Goal: Entertainment & Leisure: Consume media (video, audio)

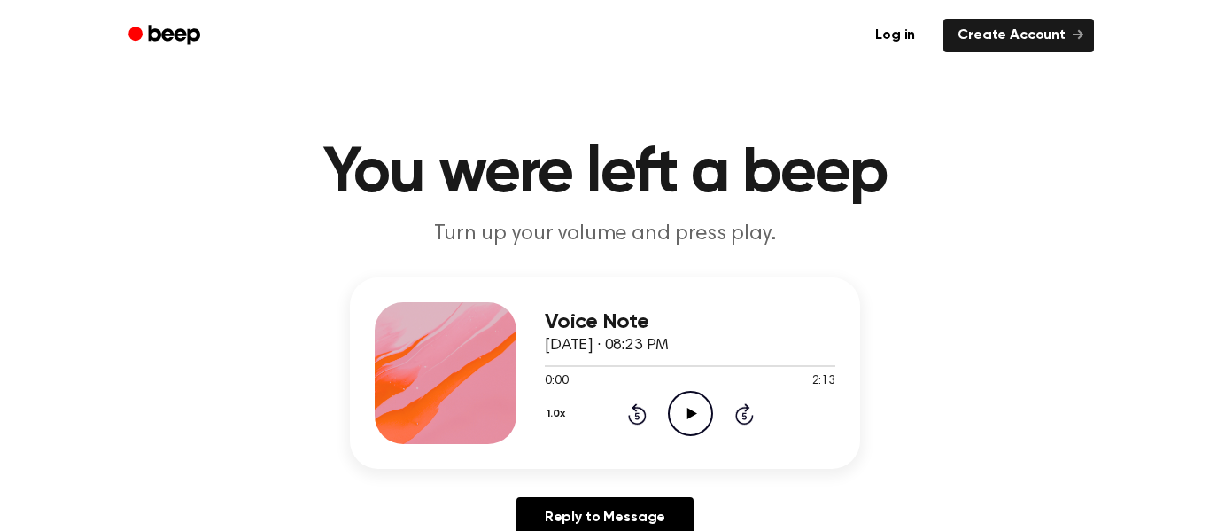
click at [680, 408] on icon "Play Audio" at bounding box center [690, 413] width 45 height 45
click at [690, 407] on icon "Pause Audio" at bounding box center [690, 413] width 45 height 45
click at [635, 415] on icon at bounding box center [636, 415] width 4 height 7
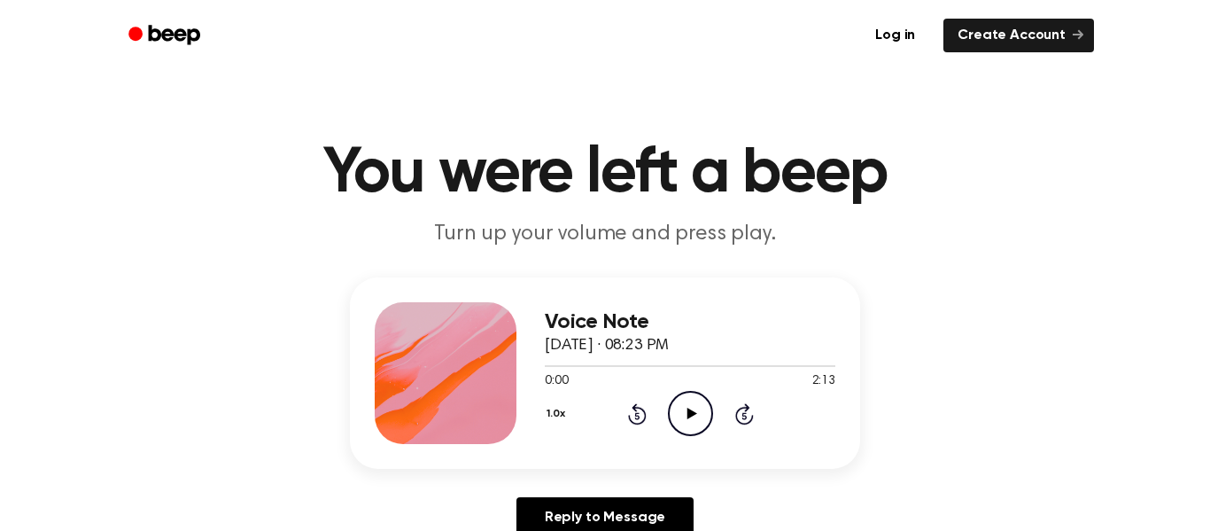
click at [707, 401] on icon "Play Audio" at bounding box center [690, 413] width 45 height 45
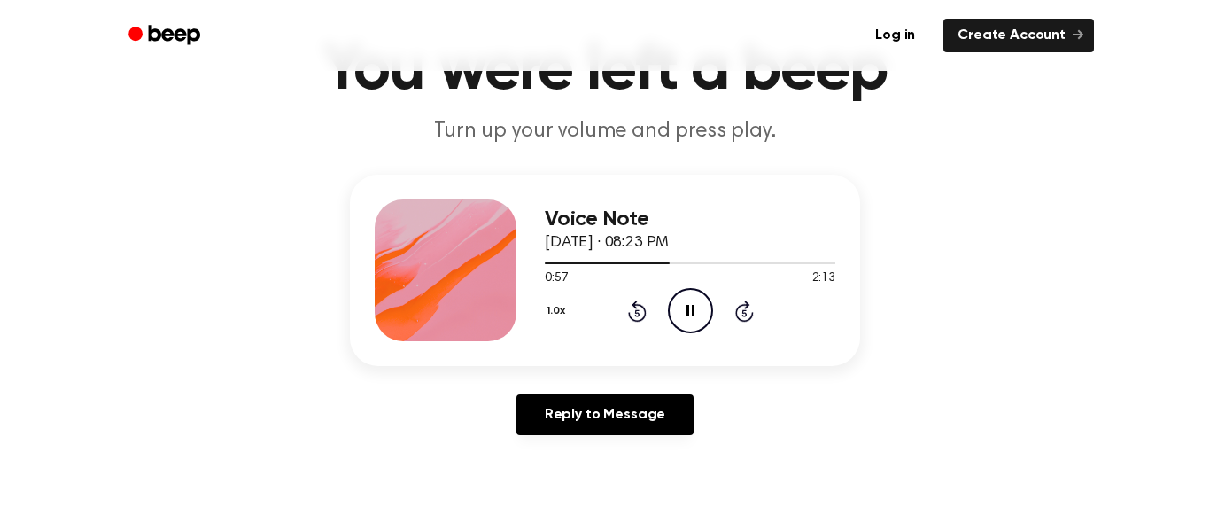
scroll to position [107, 0]
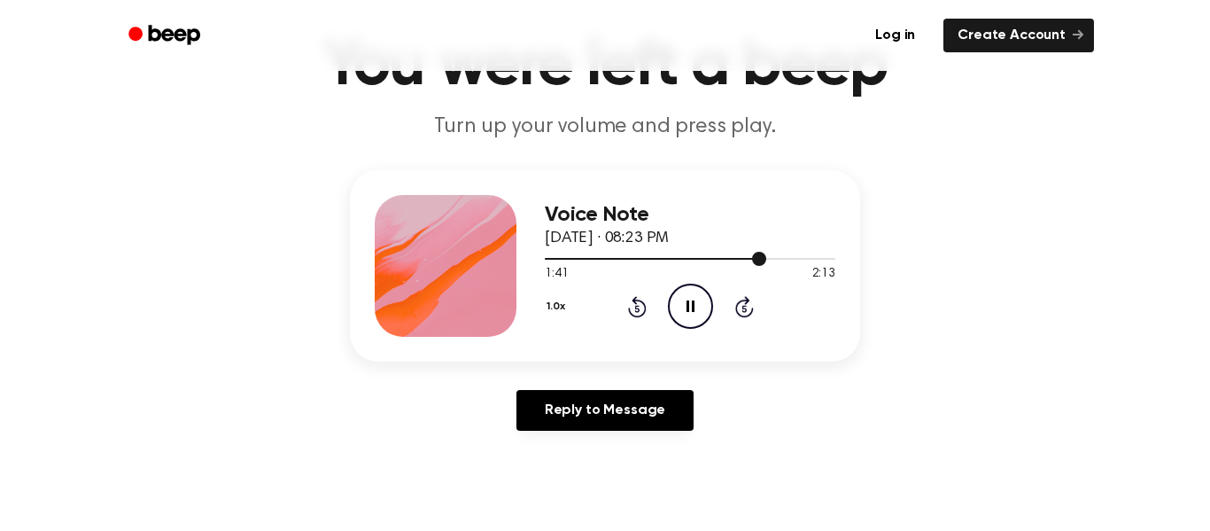
click at [688, 260] on div at bounding box center [656, 259] width 222 height 2
click at [769, 253] on div at bounding box center [690, 258] width 291 height 14
click at [700, 304] on icon "Pause Audio" at bounding box center [690, 306] width 45 height 45
click at [687, 310] on icon at bounding box center [692, 306] width 10 height 12
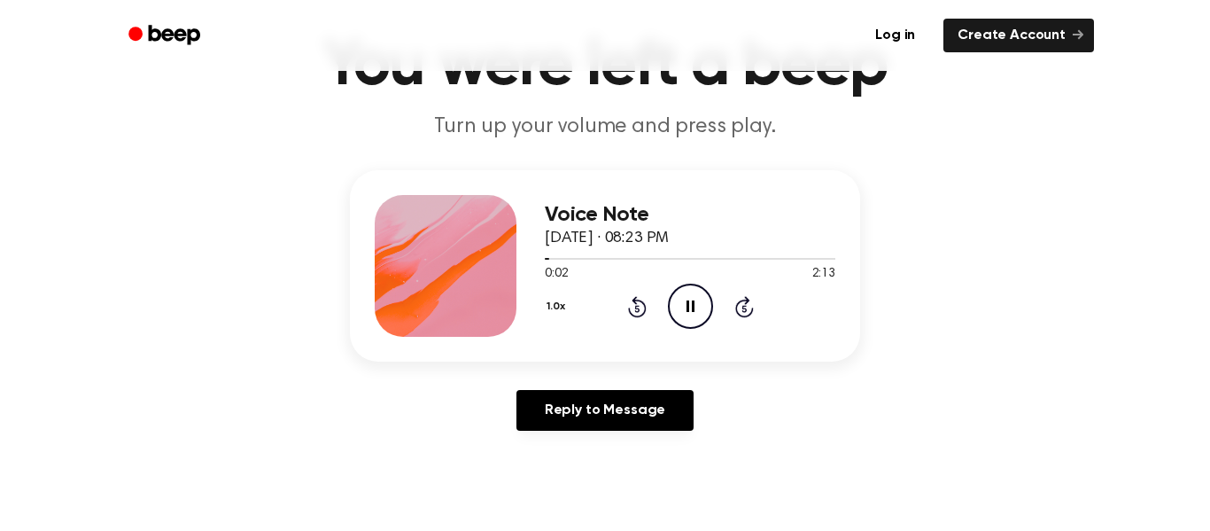
scroll to position [0, 0]
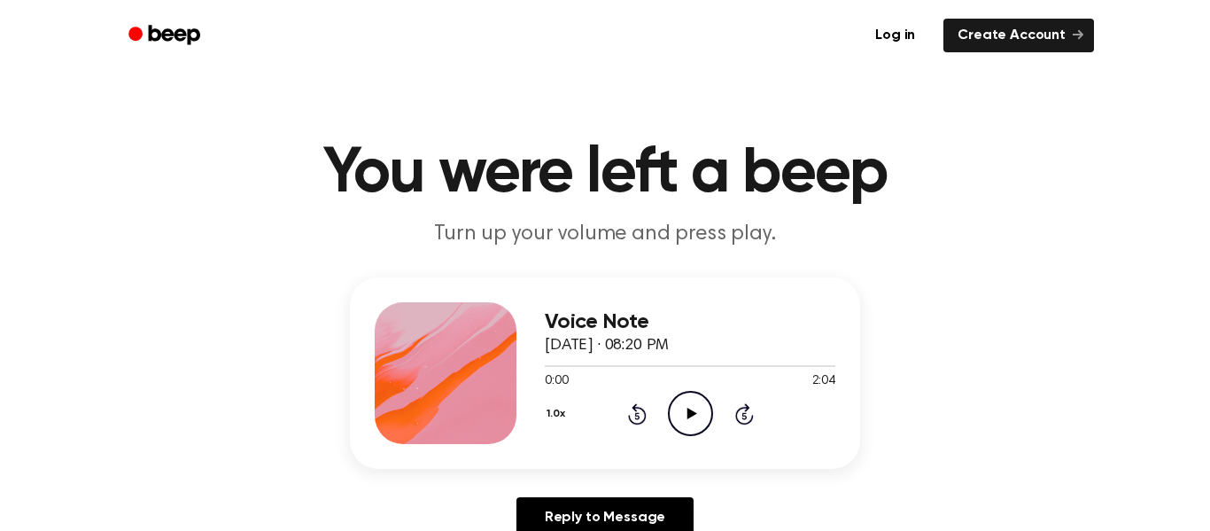
click at [680, 410] on icon "Play Audio" at bounding box center [690, 413] width 45 height 45
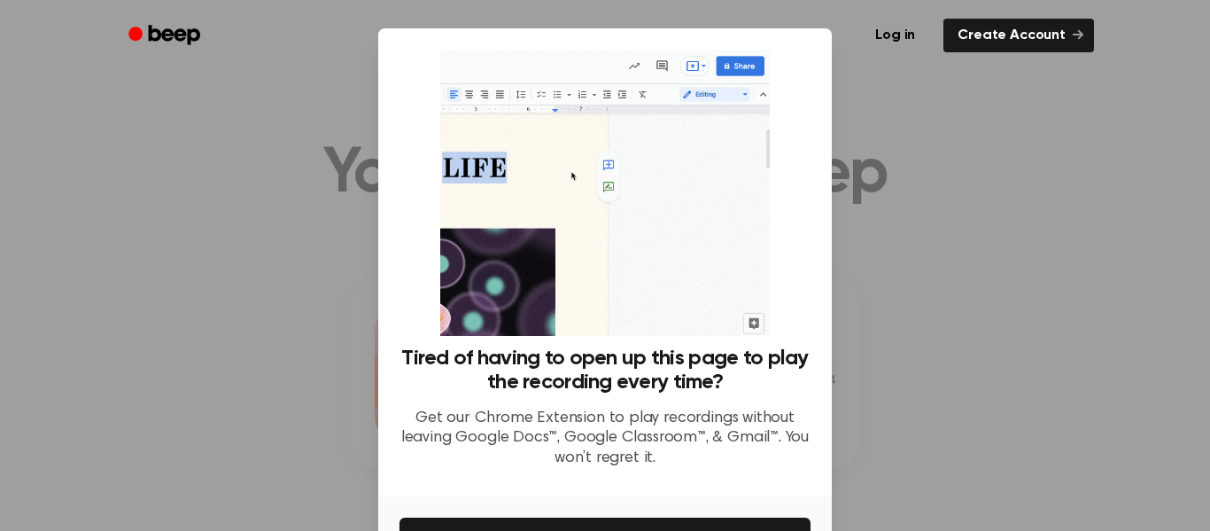
click at [381, 305] on div "Tired of having to open up this page to play the recording every time? Get our …" at bounding box center [605, 262] width 454 height 468
click at [325, 305] on div at bounding box center [605, 265] width 1210 height 531
click at [812, 32] on ul "Log in Create Account" at bounding box center [662, 35] width 864 height 41
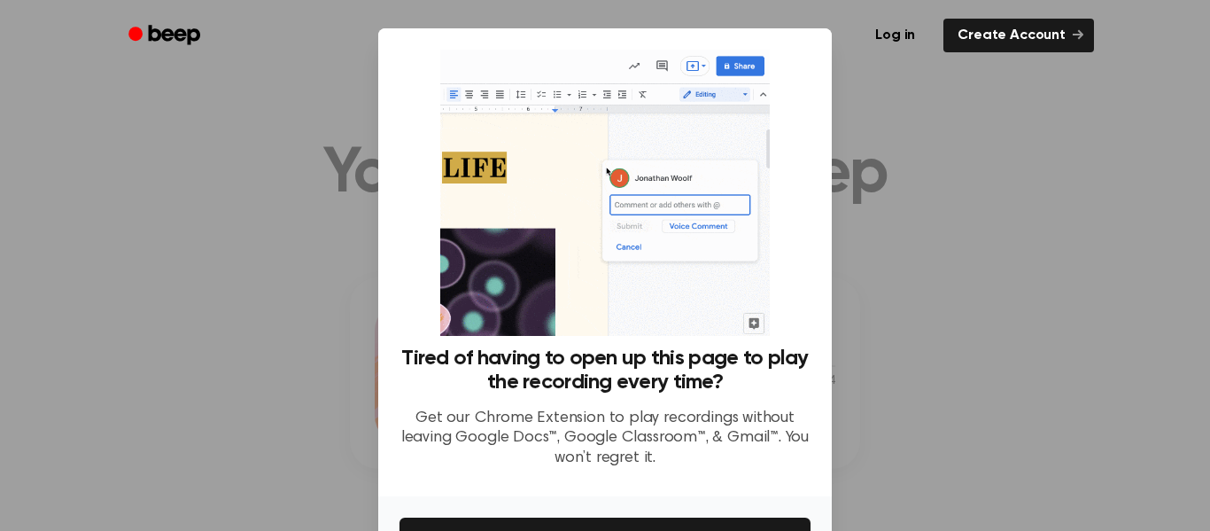
scroll to position [114, 0]
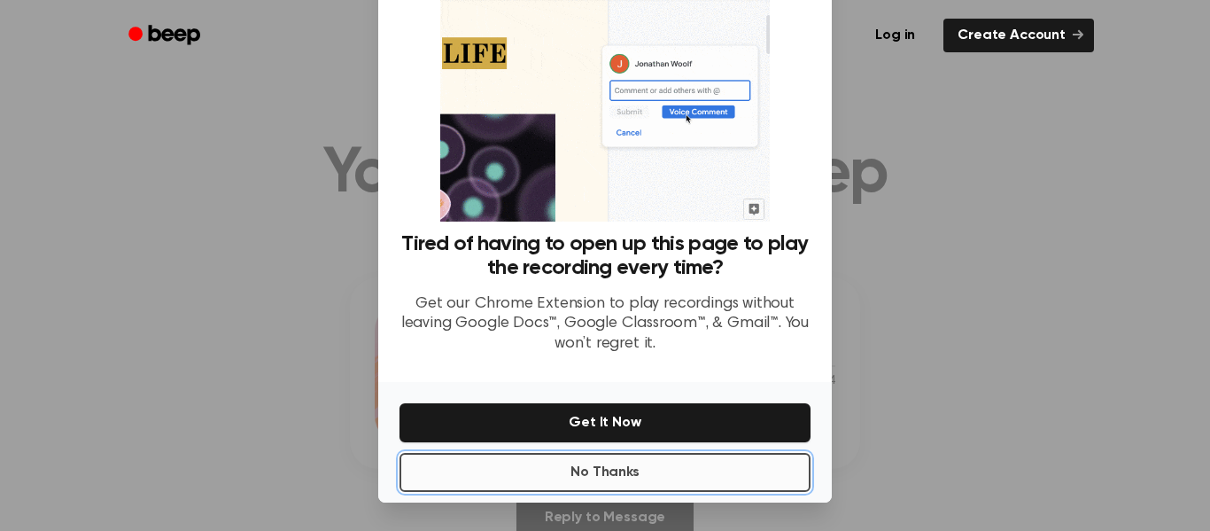
click at [529, 488] on button "No Thanks" at bounding box center [605, 472] width 411 height 39
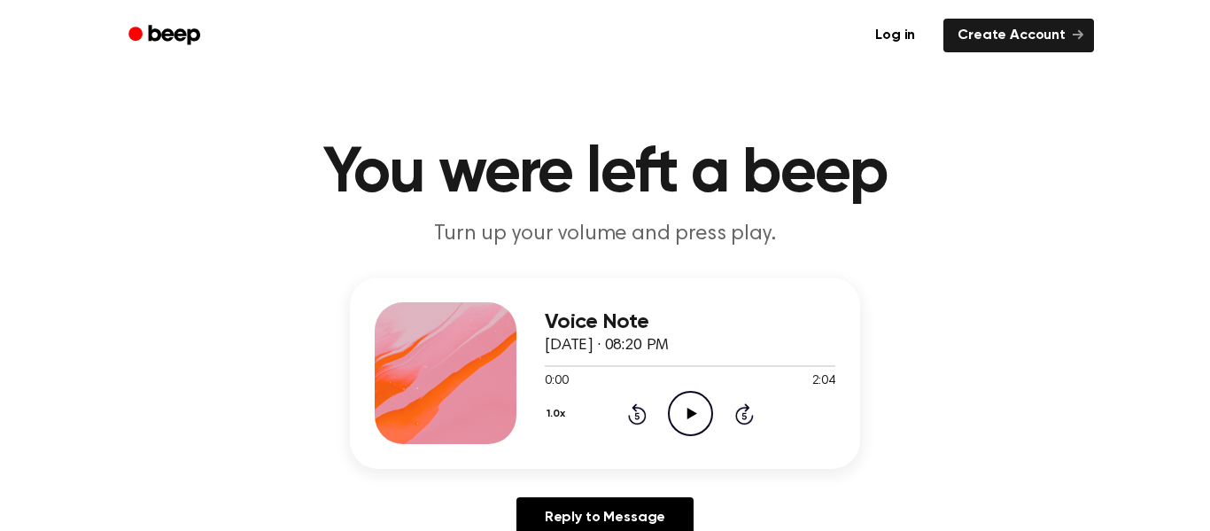
click at [523, 481] on div "Voice Note September 30, 2024 · 08:20 PM 0:00 2:04 Your browser does not suppor…" at bounding box center [605, 414] width 1168 height 275
click at [718, 426] on div "1.0x Rewind 5 seconds Play Audio Skip 5 seconds" at bounding box center [690, 413] width 291 height 45
click at [701, 435] on icon "Play Audio" at bounding box center [690, 413] width 45 height 45
click at [691, 425] on icon "Pause Audio" at bounding box center [690, 413] width 45 height 45
